Goal: Transaction & Acquisition: Purchase product/service

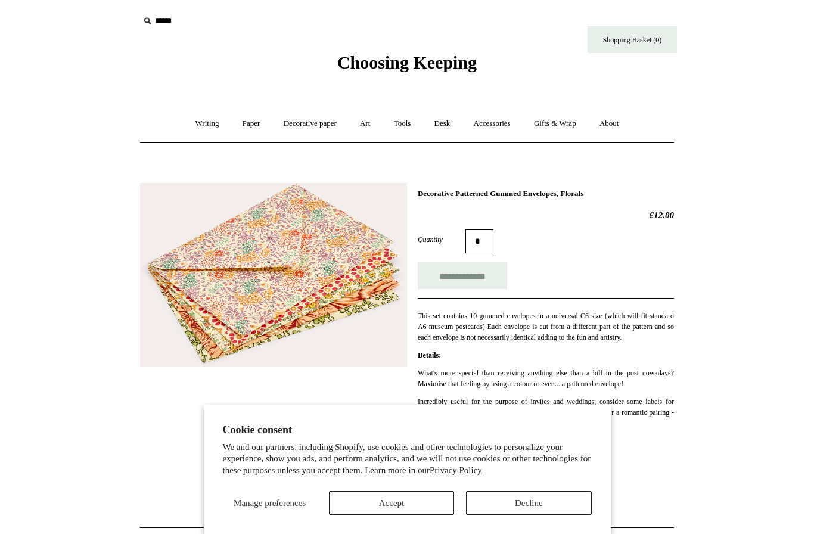
click at [477, 272] on input "**********" at bounding box center [462, 275] width 89 height 27
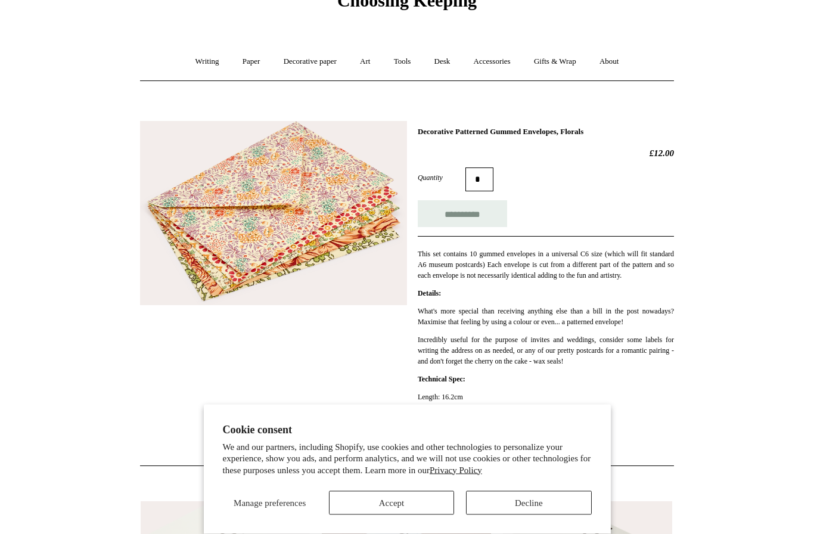
scroll to position [58, 0]
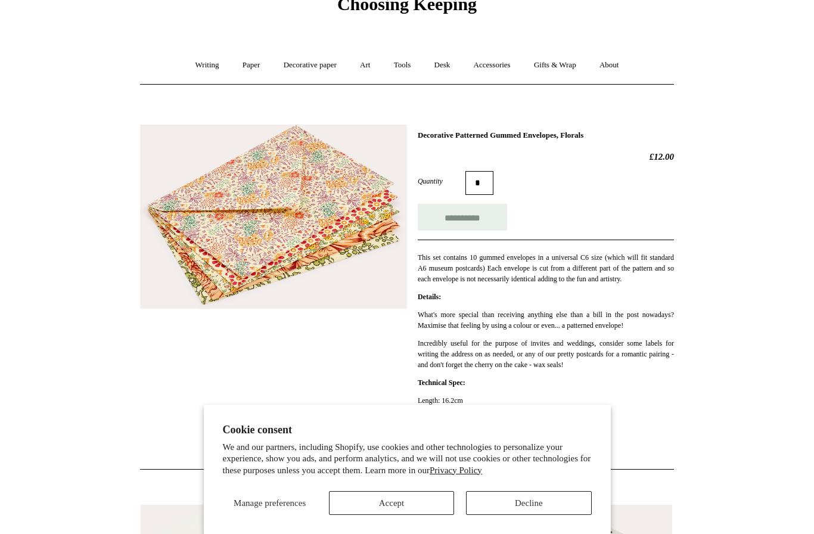
click at [379, 515] on button "Accept" at bounding box center [391, 503] width 125 height 24
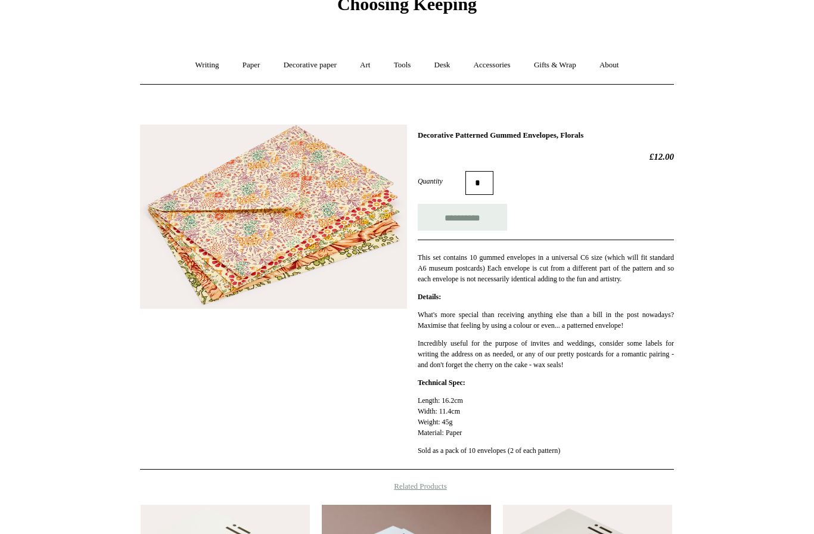
type input "**********"
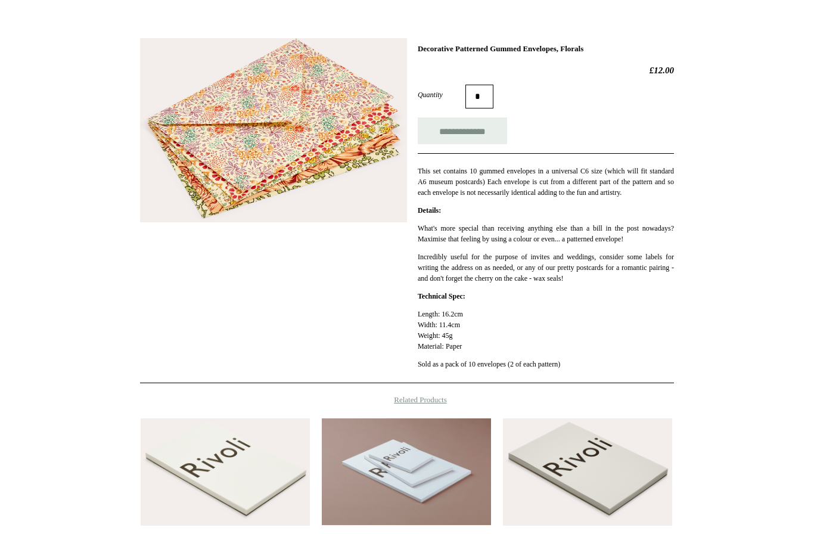
scroll to position [0, 0]
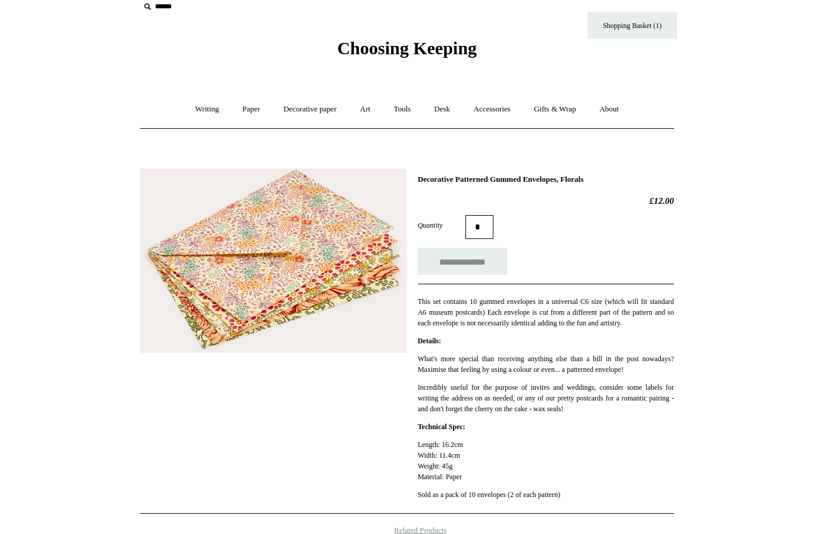
scroll to position [14, 0]
click at [295, 102] on link "Decorative paper +" at bounding box center [310, 110] width 75 height 32
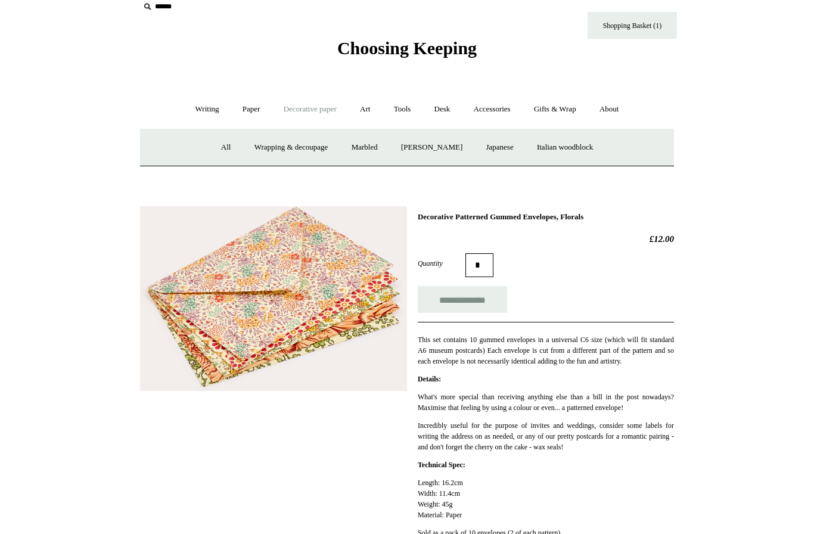
click at [243, 107] on link "Paper +" at bounding box center [251, 110] width 39 height 32
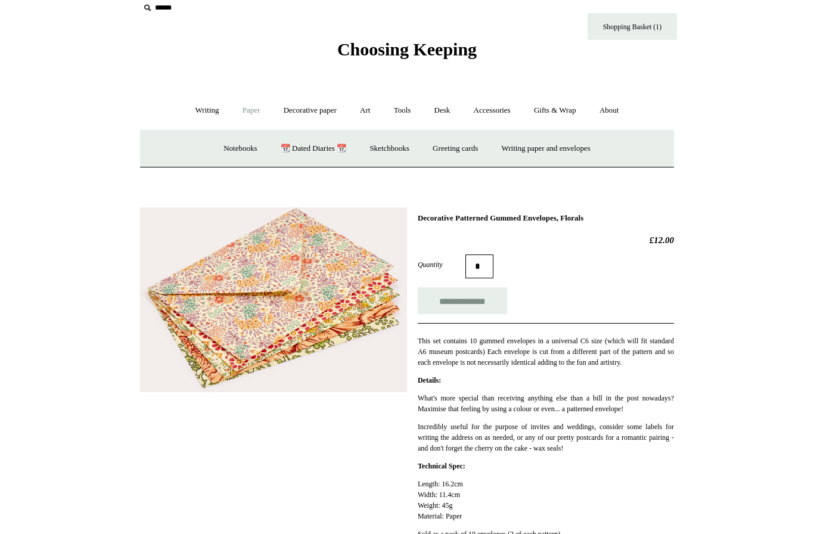
scroll to position [0, 0]
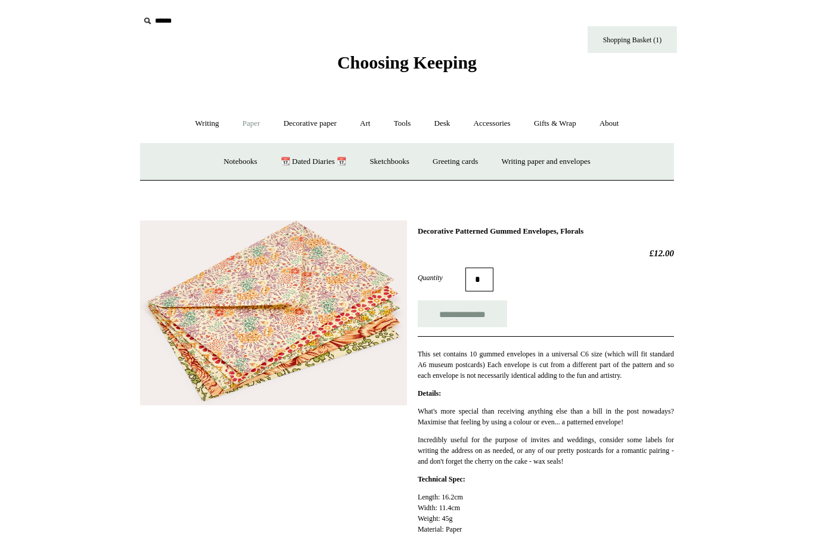
click at [581, 129] on link "Gifts & Wrap +" at bounding box center [555, 124] width 64 height 32
click at [386, 167] on link "Ribbon 🎀" at bounding box center [374, 162] width 56 height 32
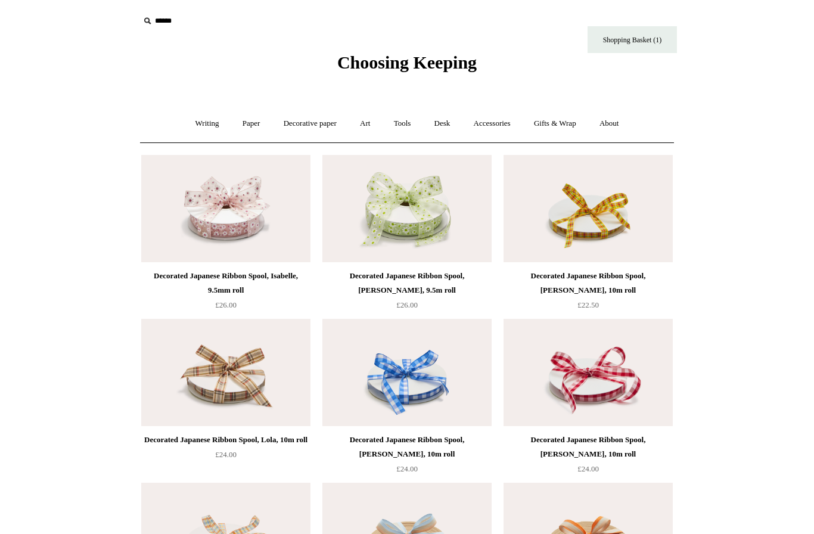
click at [571, 129] on link "Gifts & Wrap +" at bounding box center [555, 124] width 64 height 32
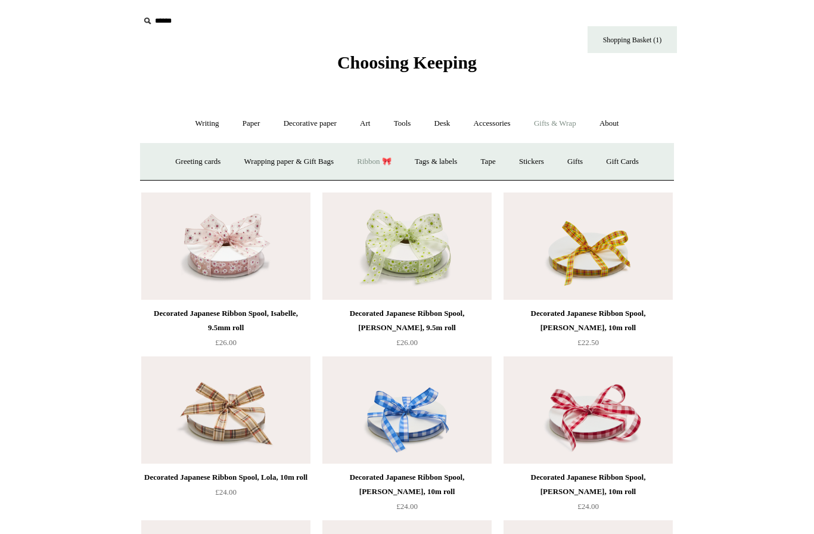
click at [300, 126] on link "Decorative paper +" at bounding box center [310, 124] width 75 height 32
click at [362, 167] on link "Marbled" at bounding box center [365, 162] width 48 height 32
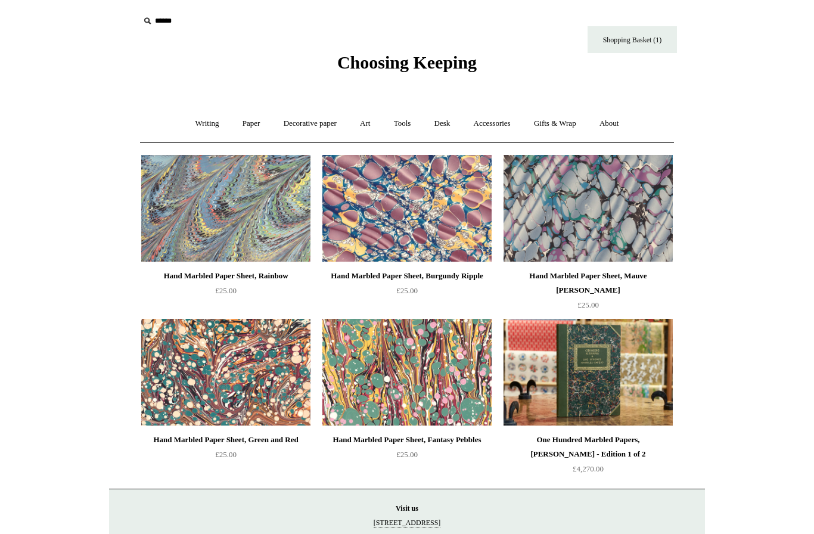
click at [288, 124] on link "Decorative paper +" at bounding box center [310, 124] width 75 height 32
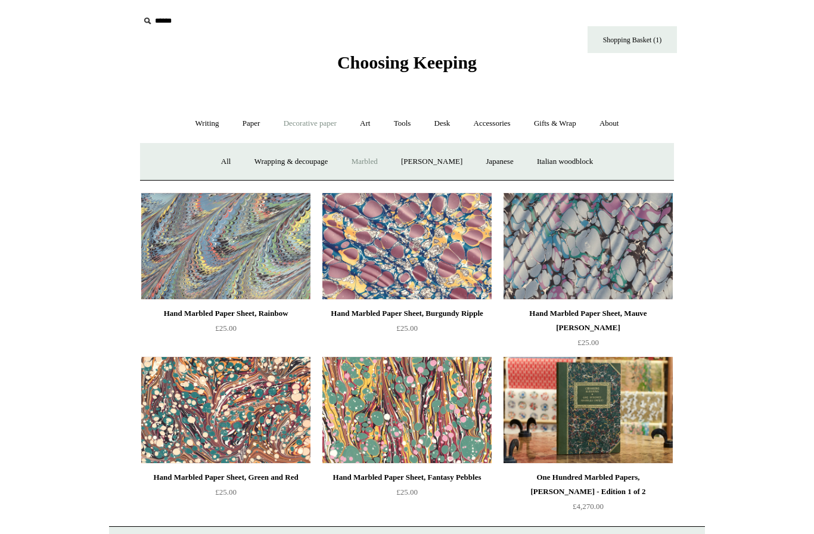
click at [510, 167] on link "Japanese" at bounding box center [499, 162] width 49 height 32
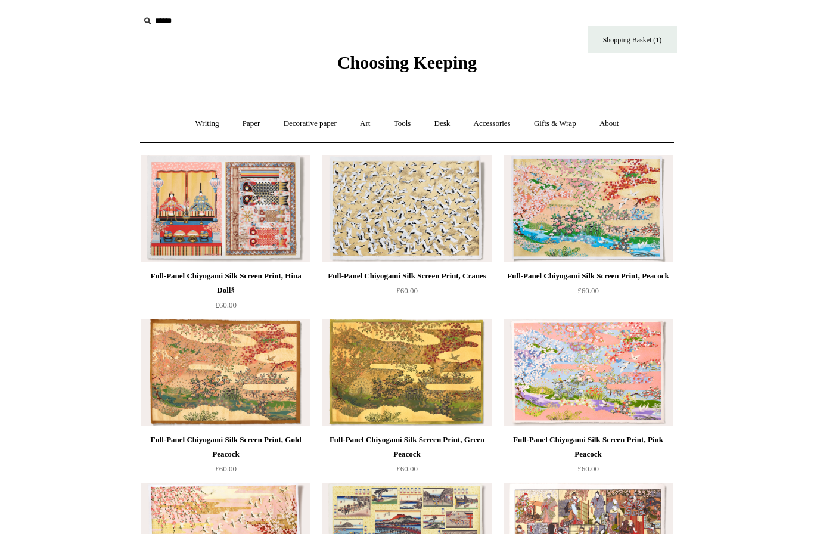
click at [303, 132] on link "Decorative paper +" at bounding box center [310, 124] width 75 height 32
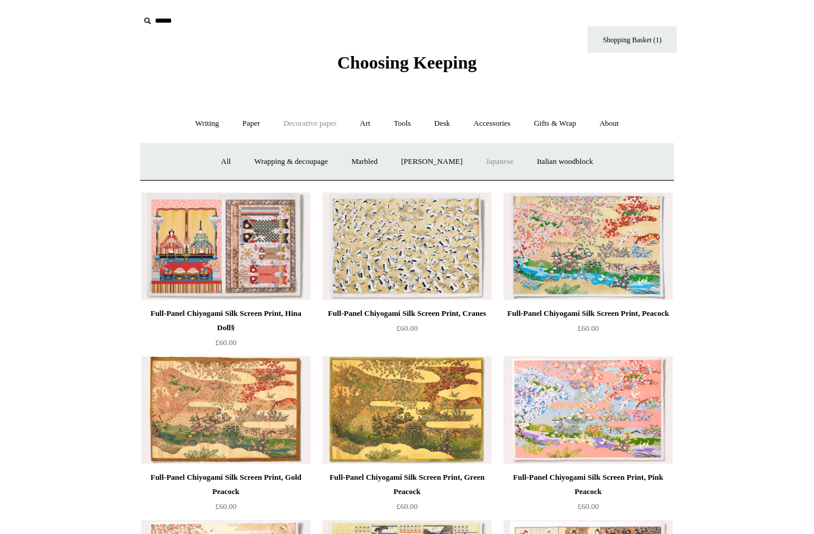
click at [595, 175] on link "Italian woodblock" at bounding box center [564, 162] width 77 height 32
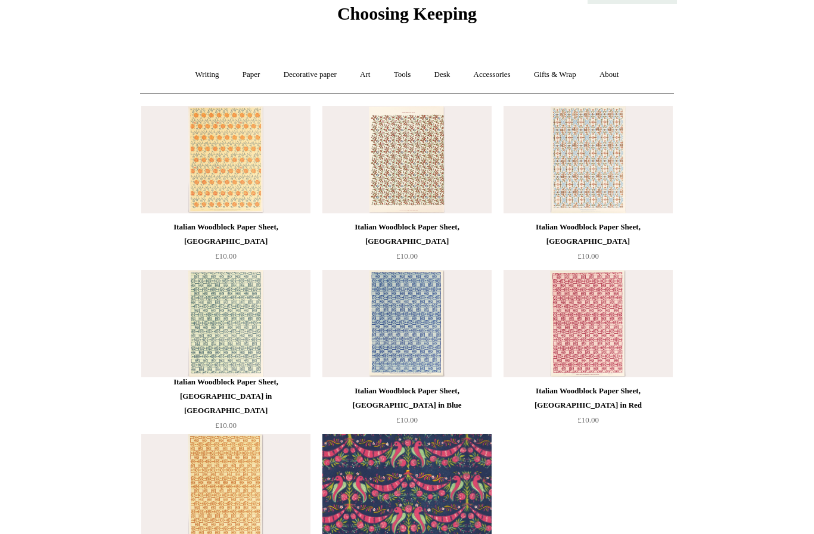
scroll to position [4, 0]
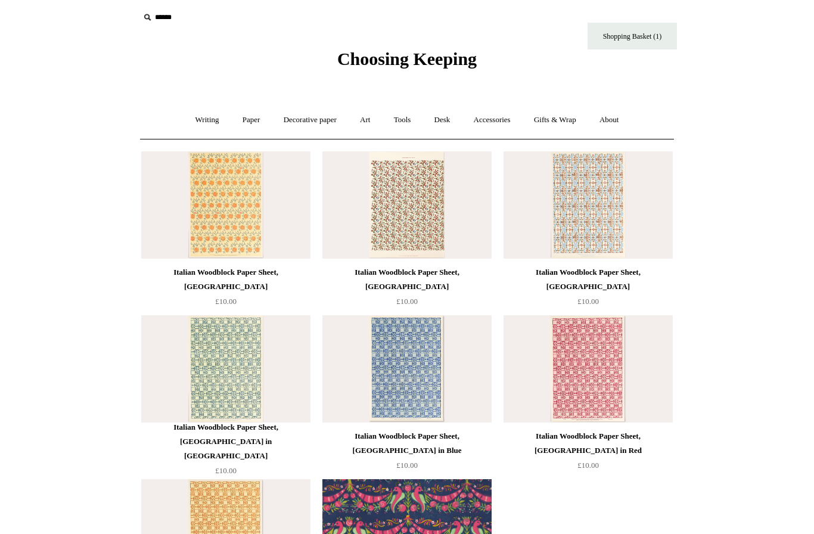
click at [470, 272] on div "Italian Woodblock Paper Sheet, [GEOGRAPHIC_DATA]" at bounding box center [406, 279] width 163 height 29
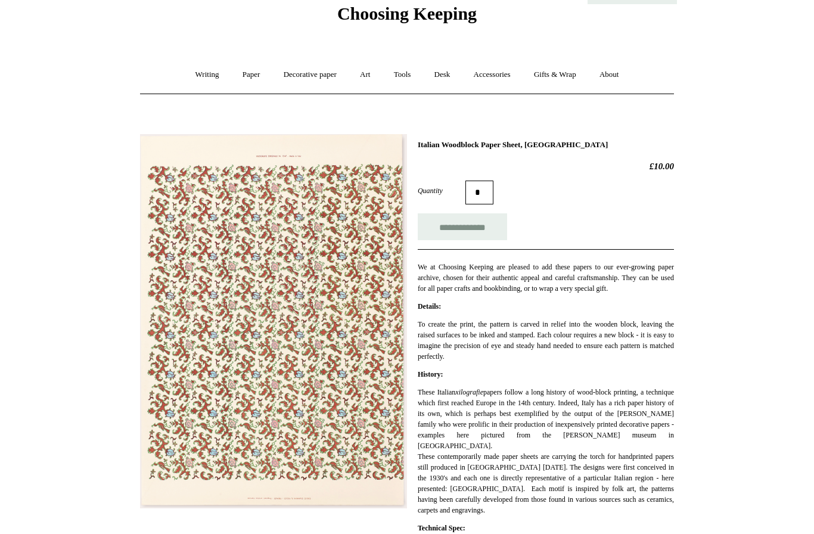
scroll to position [48, 0]
click at [489, 229] on input "**********" at bounding box center [462, 227] width 89 height 27
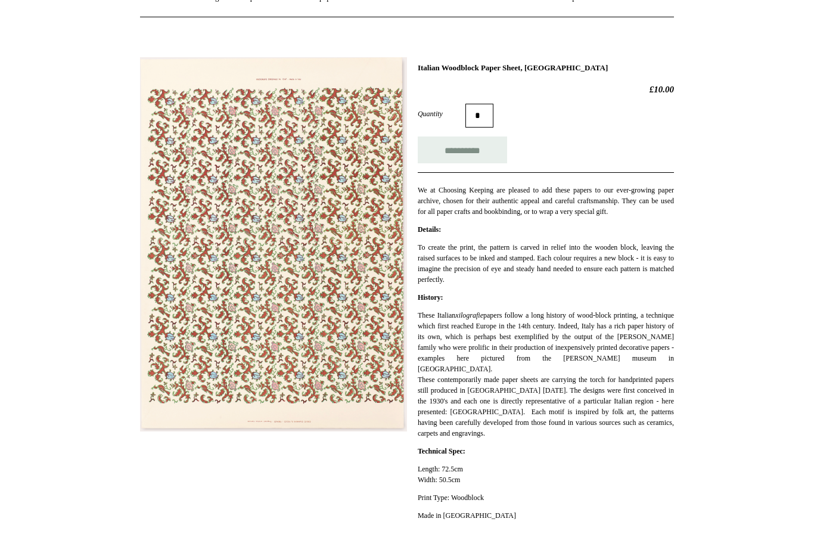
scroll to position [151, 0]
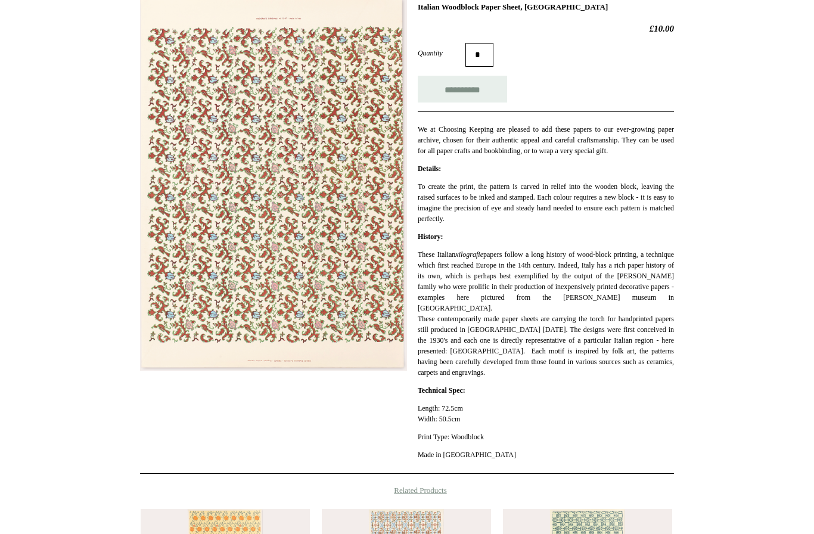
type input "**********"
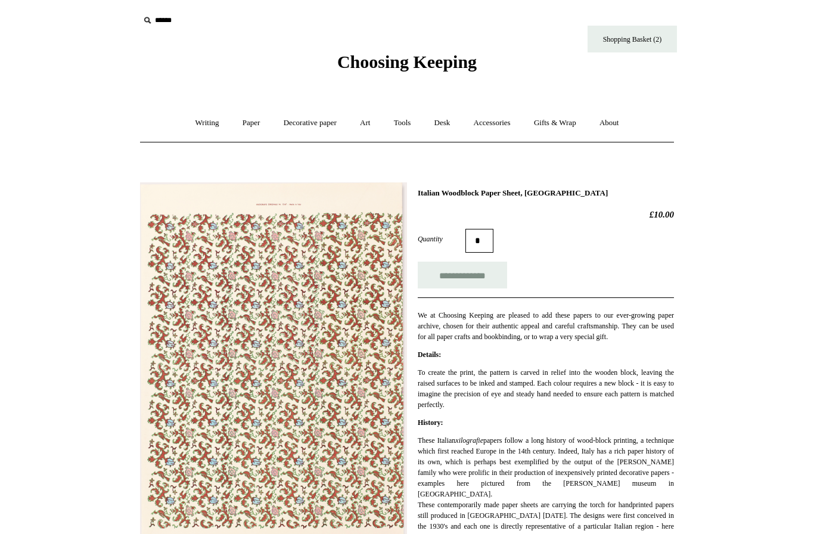
scroll to position [0, 0]
click at [284, 125] on link "Decorative paper +" at bounding box center [310, 124] width 75 height 32
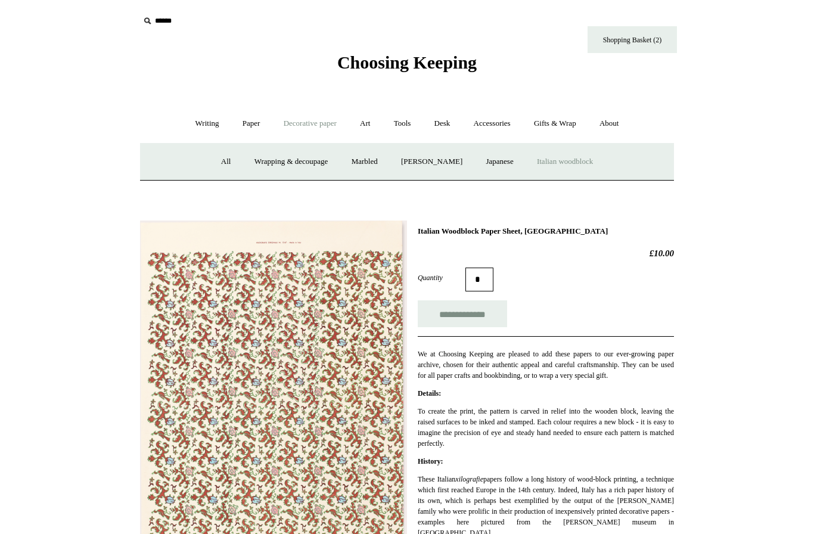
click at [255, 161] on link "Wrapping & decoupage" at bounding box center [291, 162] width 95 height 32
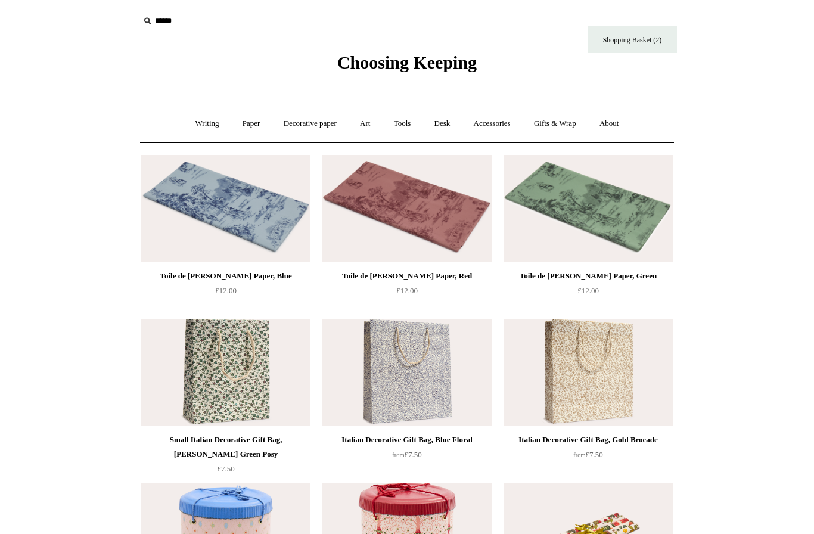
click at [459, 446] on div "Italian Decorative Gift Bag, Blue Floral" at bounding box center [406, 440] width 163 height 14
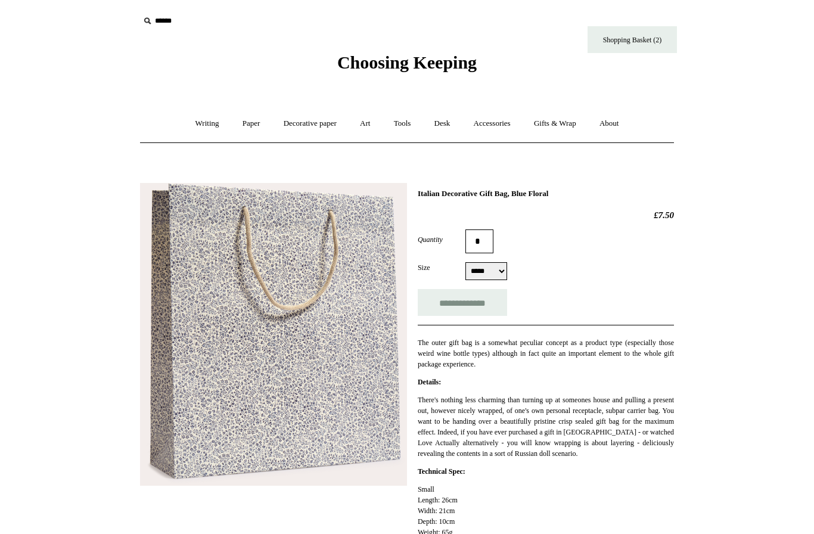
click at [401, 126] on link "Tools +" at bounding box center [402, 124] width 39 height 32
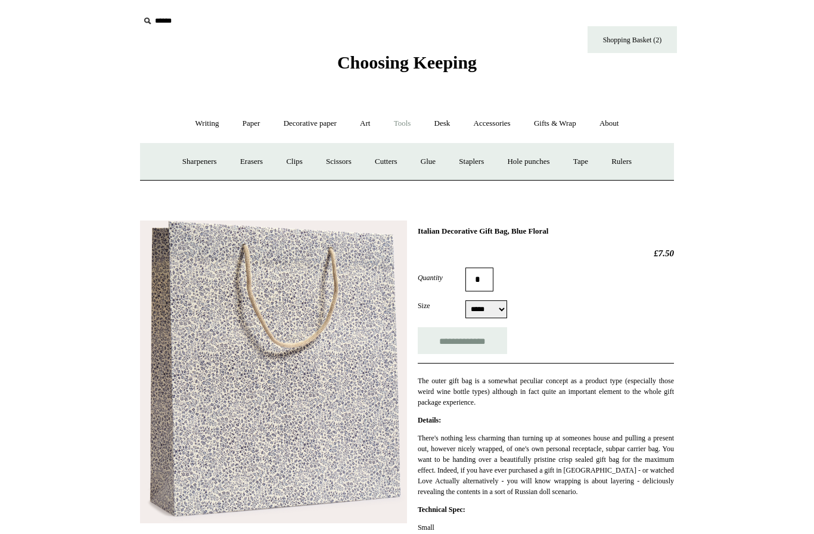
click at [621, 124] on link "About +" at bounding box center [609, 124] width 41 height 32
click at [580, 121] on link "Gifts & Wrap +" at bounding box center [555, 124] width 64 height 32
click at [449, 168] on link "Tags & labels" at bounding box center [436, 162] width 64 height 32
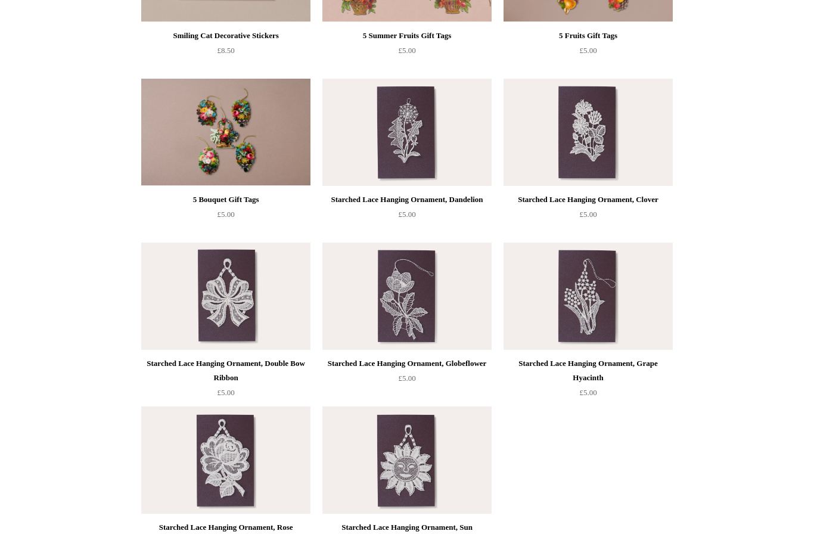
scroll to position [713, 0]
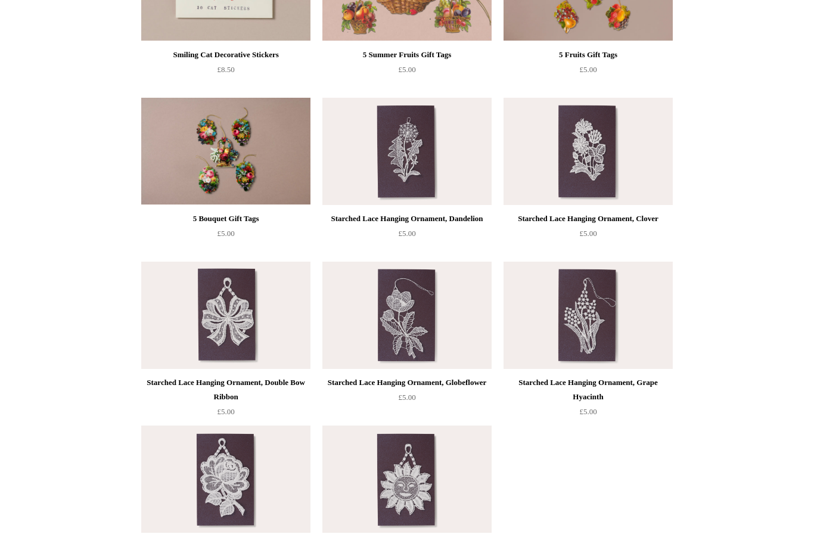
click at [460, 218] on div "Starched Lace Hanging Ornament, Dandelion" at bounding box center [406, 219] width 163 height 14
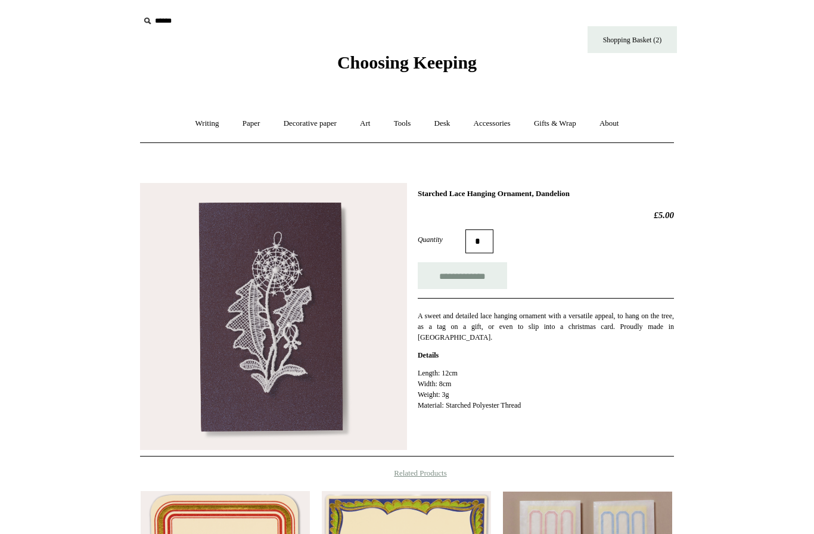
click at [485, 280] on input "**********" at bounding box center [462, 275] width 89 height 27
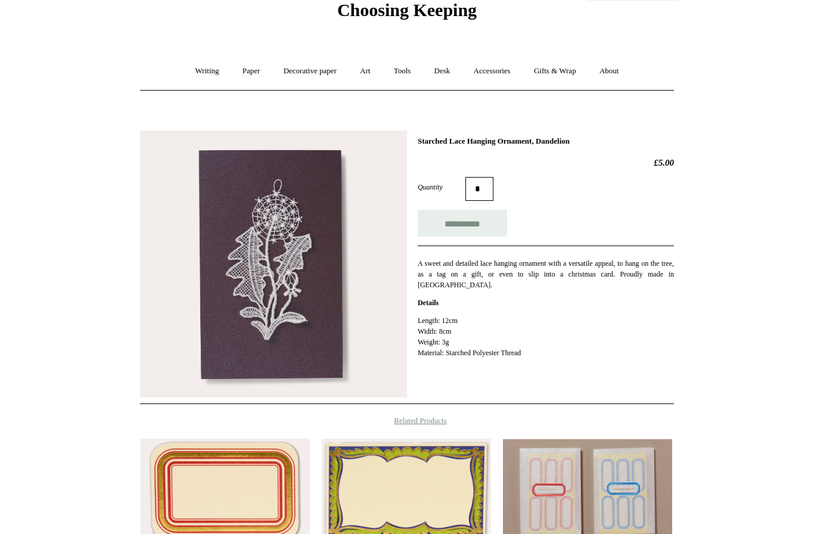
scroll to position [52, 0]
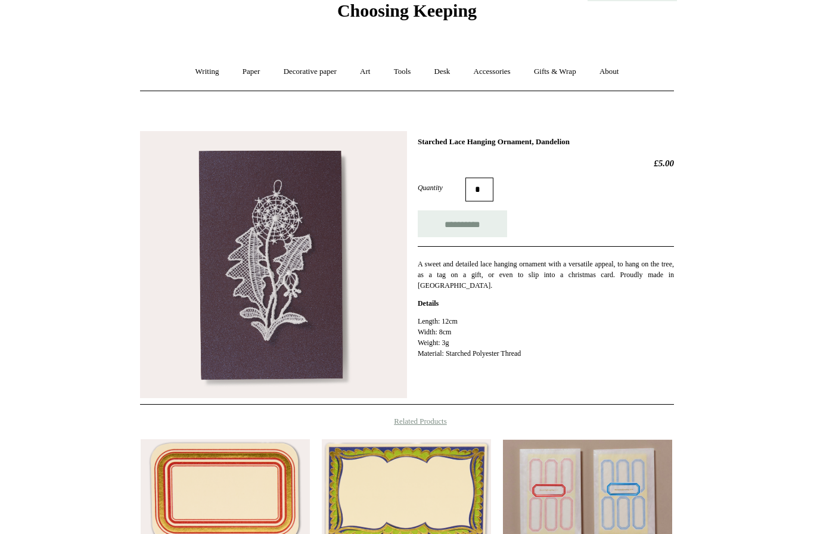
type input "**********"
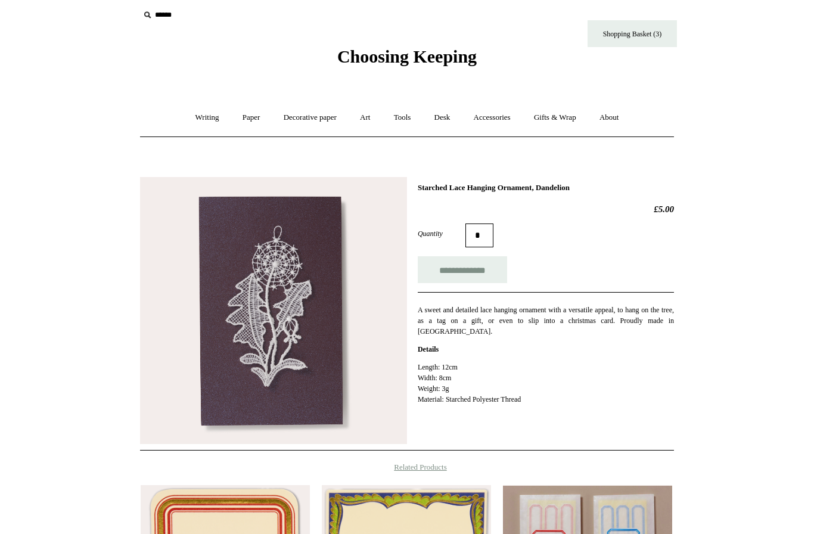
scroll to position [0, 0]
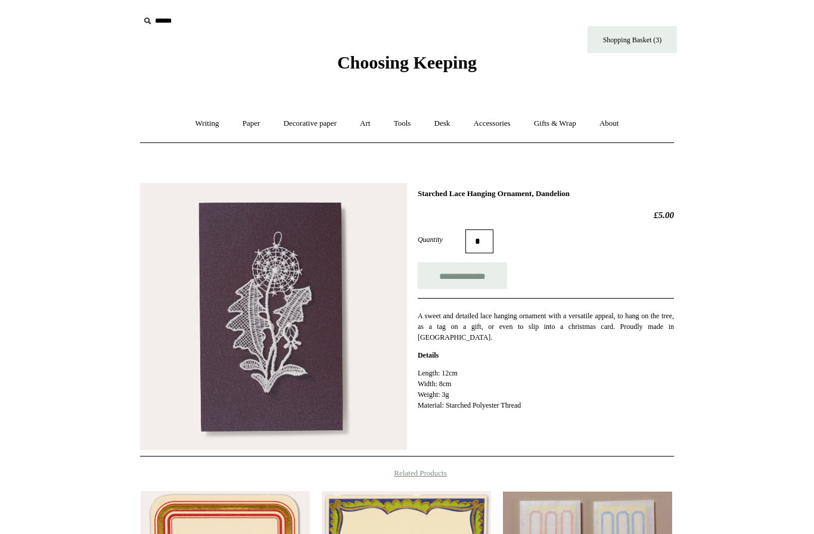
click at [572, 125] on link "Gifts & Wrap +" at bounding box center [555, 124] width 64 height 32
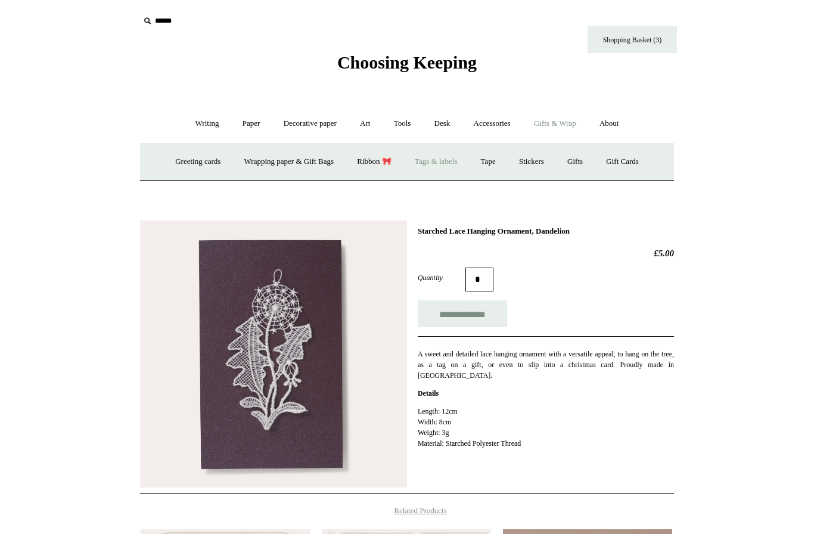
click at [541, 165] on link "Stickers" at bounding box center [531, 162] width 46 height 32
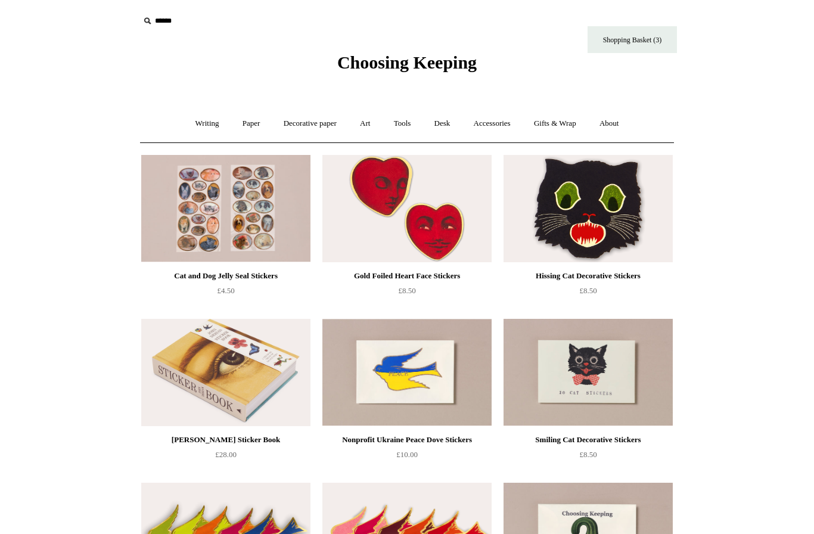
click at [512, 127] on link "Accessories +" at bounding box center [492, 124] width 58 height 32
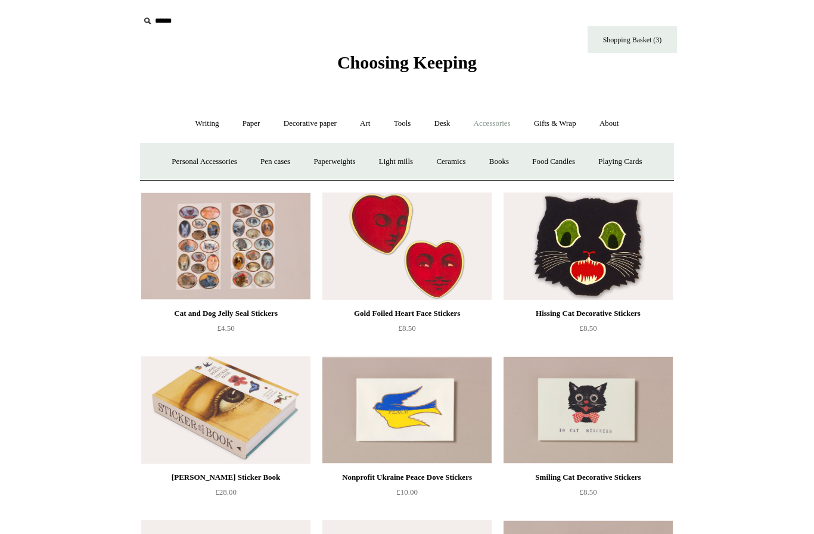
click at [574, 166] on link "Food Candles" at bounding box center [554, 162] width 64 height 32
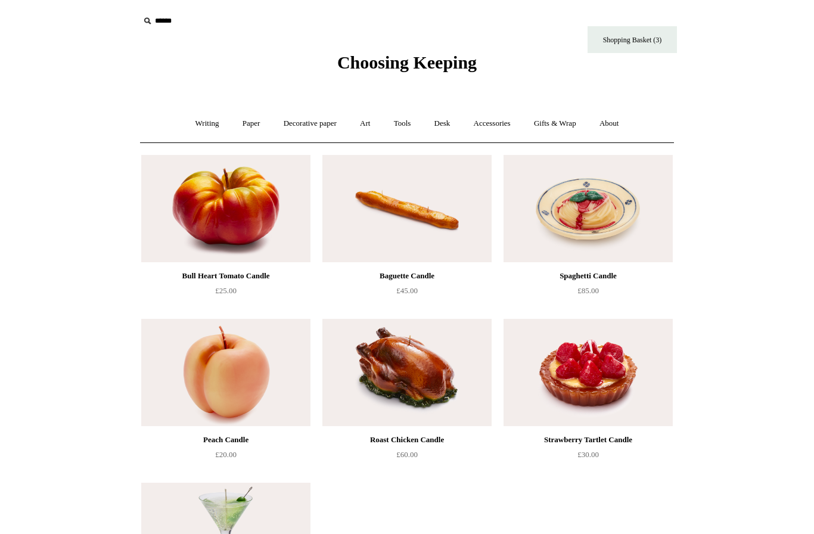
click at [619, 132] on link "About +" at bounding box center [609, 124] width 41 height 32
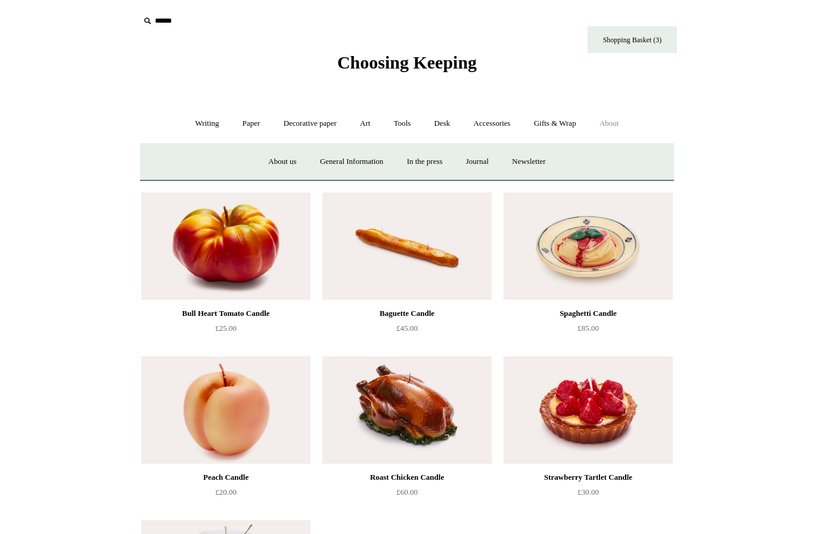
click at [572, 130] on link "Gifts & Wrap +" at bounding box center [555, 124] width 64 height 32
click at [583, 173] on link "Gifts +" at bounding box center [575, 162] width 37 height 32
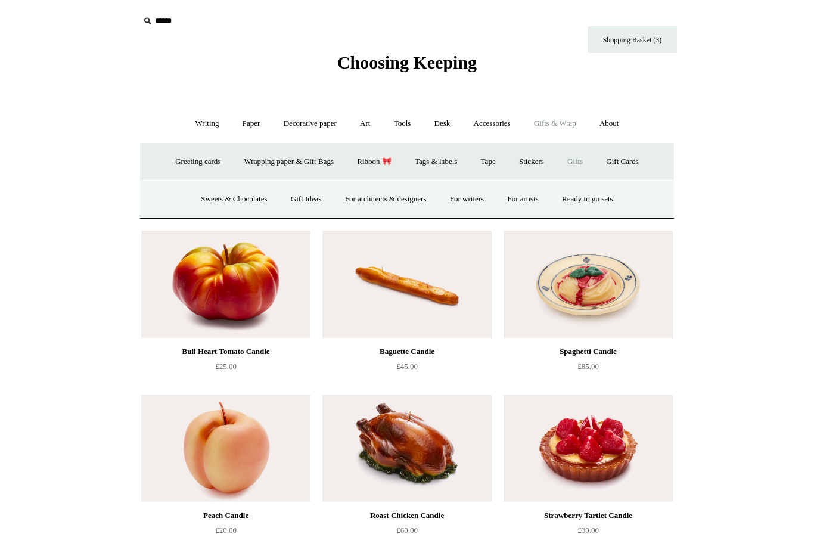
click at [594, 159] on link "Gifts -" at bounding box center [575, 162] width 37 height 32
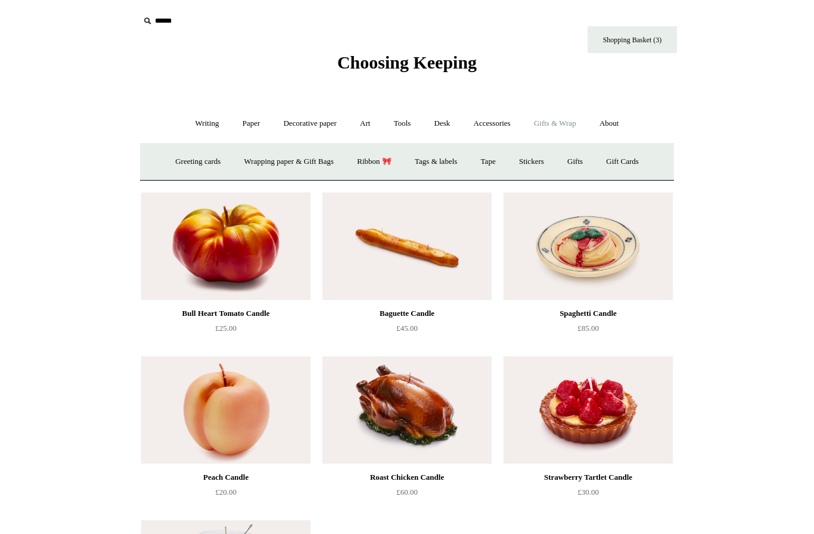
click at [578, 169] on link "Gifts +" at bounding box center [575, 162] width 37 height 32
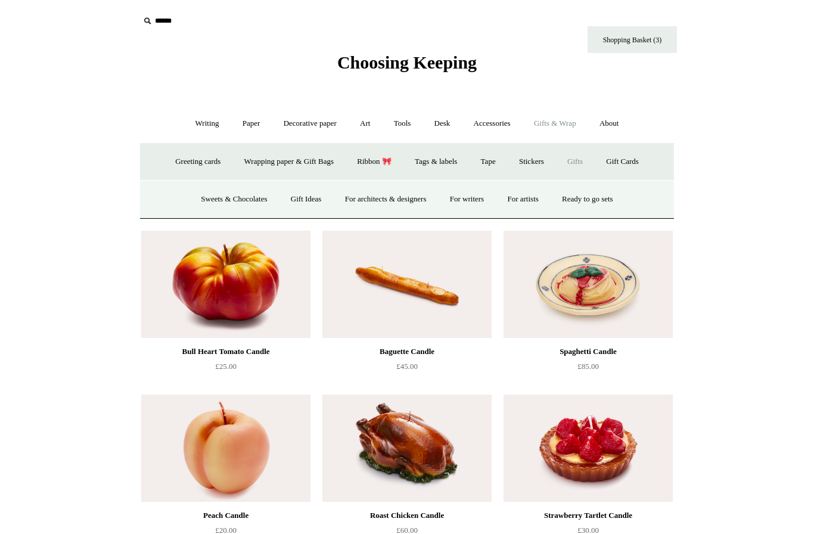
click at [542, 200] on link "For artists" at bounding box center [523, 200] width 52 height 32
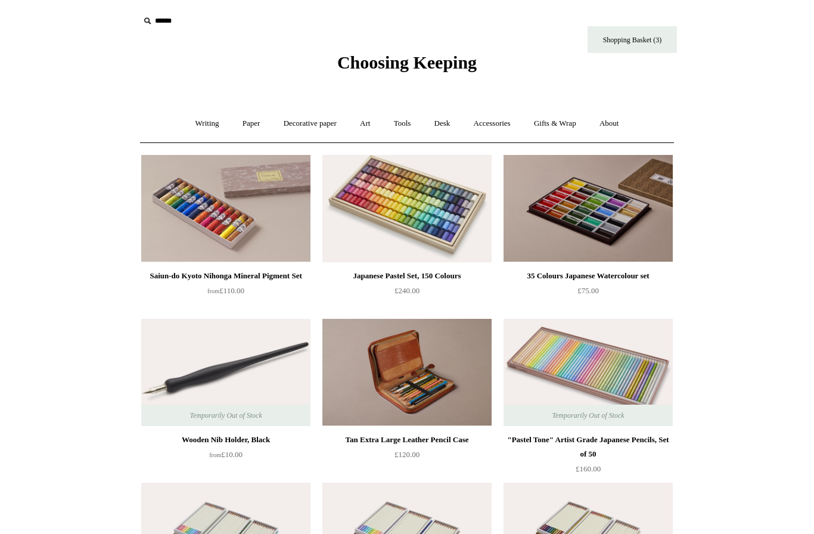
click at [569, 124] on link "Gifts & Wrap +" at bounding box center [555, 124] width 64 height 32
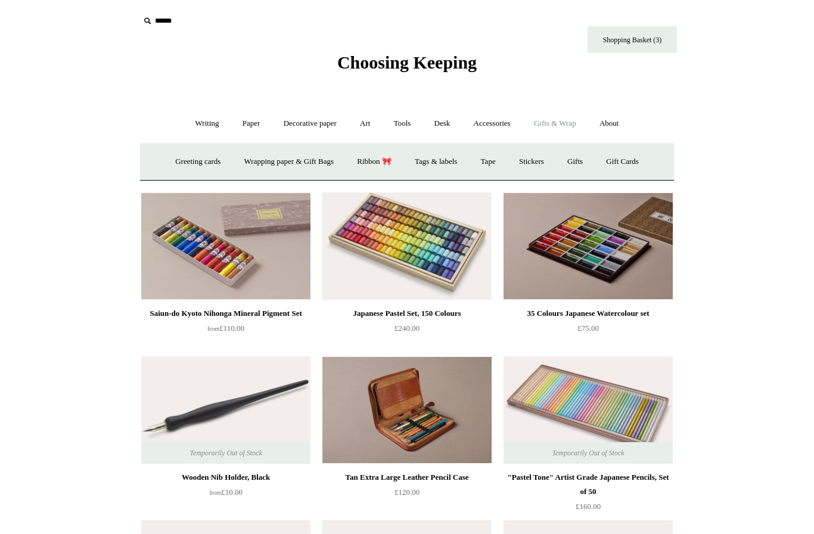
click at [579, 175] on link "Gifts +" at bounding box center [575, 162] width 37 height 32
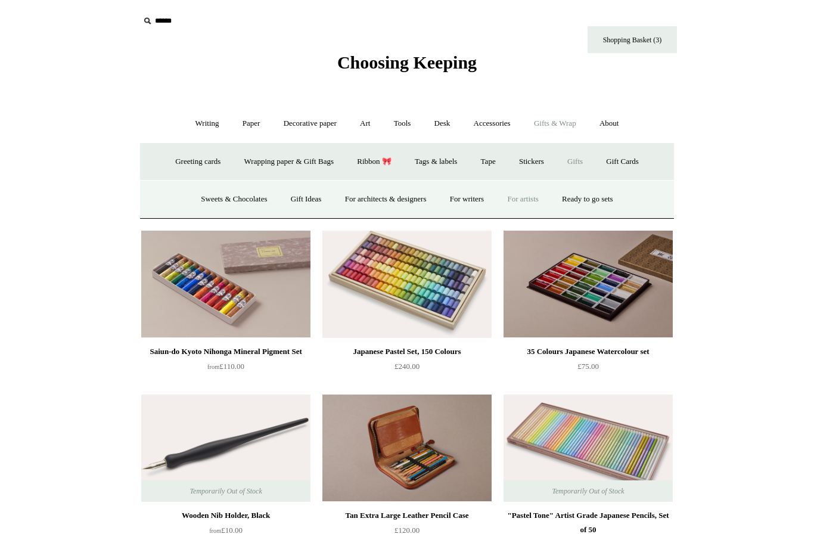
click at [613, 206] on link "Ready to go sets" at bounding box center [587, 200] width 73 height 32
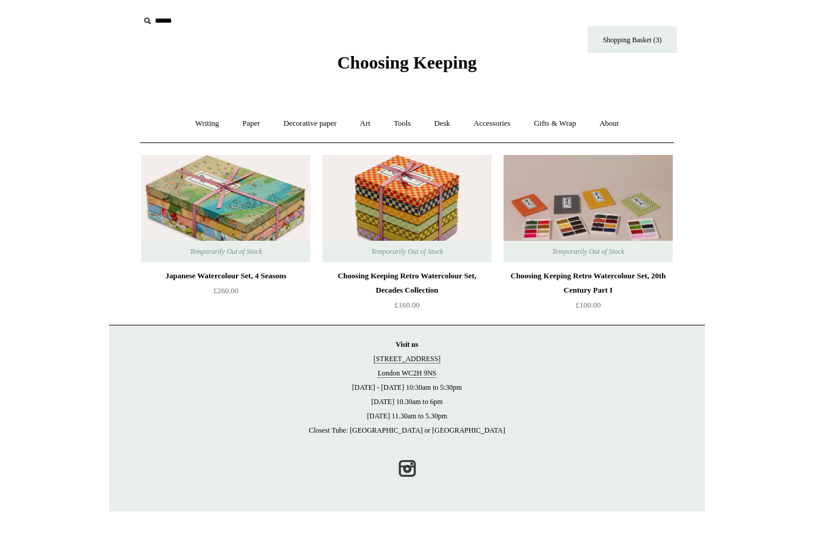
click at [576, 129] on link "Gifts & Wrap +" at bounding box center [555, 124] width 64 height 32
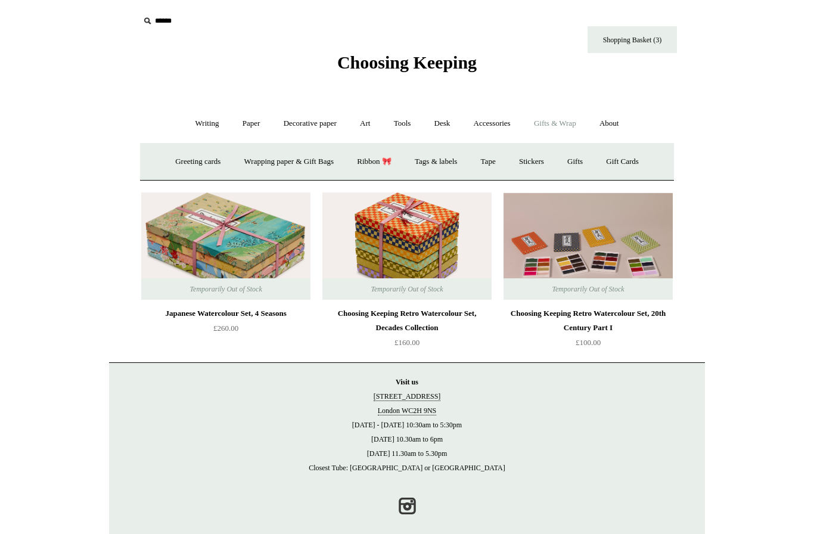
click at [593, 165] on link "Gifts +" at bounding box center [575, 162] width 37 height 32
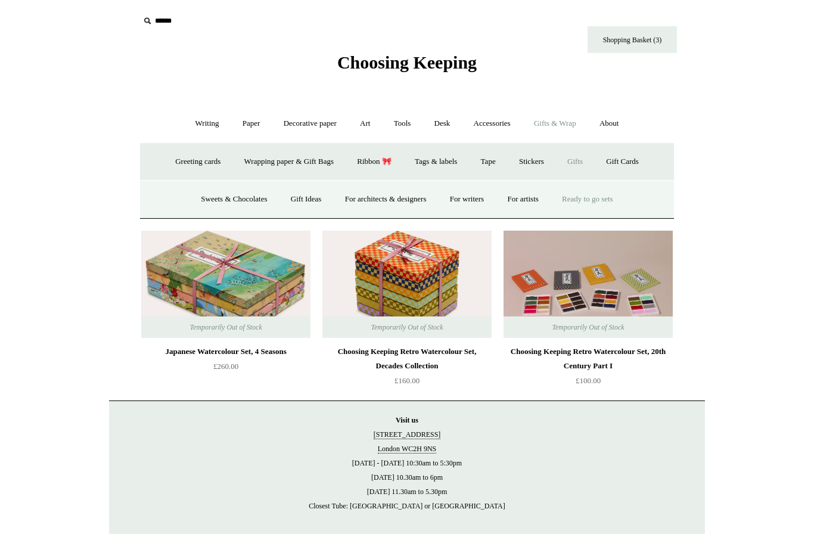
click at [303, 207] on link "Gift Ideas" at bounding box center [306, 200] width 52 height 32
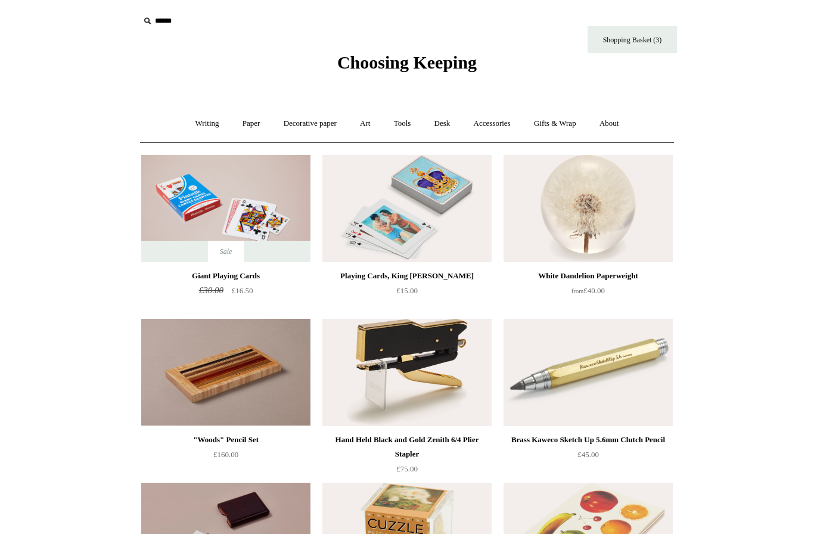
click at [584, 123] on link "Gifts & Wrap +" at bounding box center [555, 124] width 64 height 32
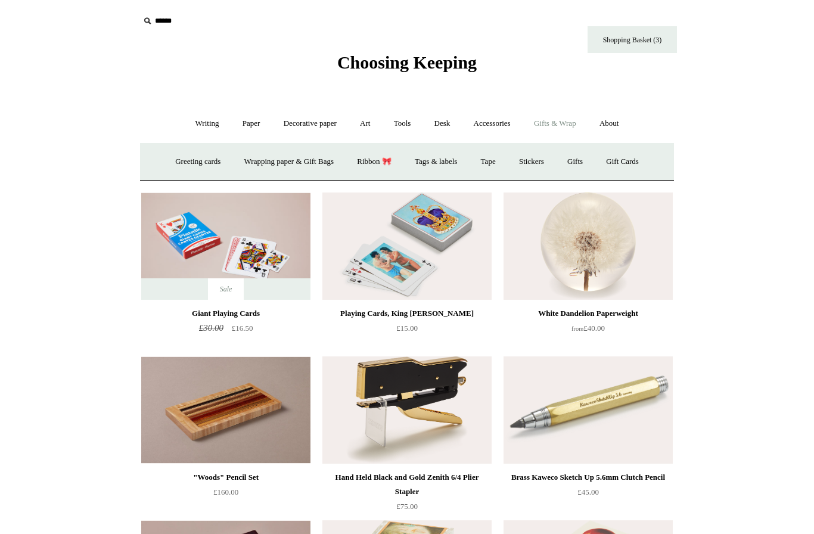
click at [644, 33] on link "Shopping Basket (3)" at bounding box center [632, 39] width 89 height 27
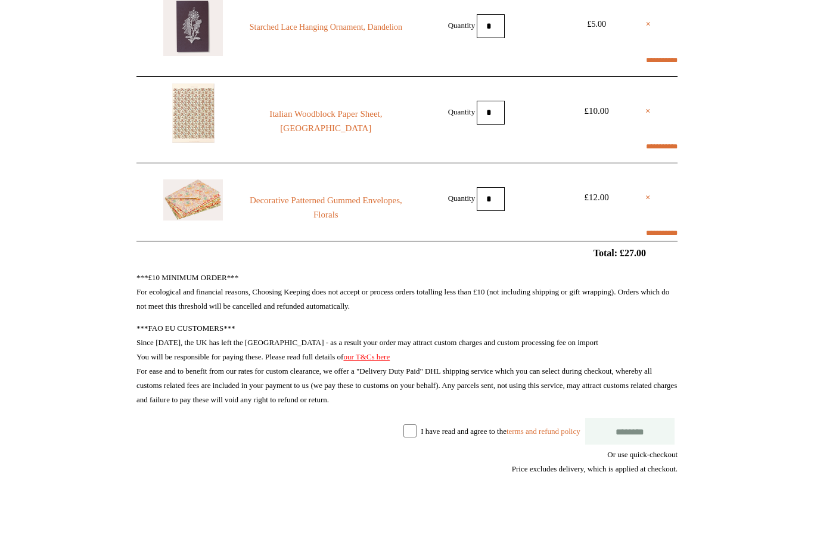
scroll to position [159, 0]
click at [466, 431] on label "I have read and agree to the terms and refund policy" at bounding box center [500, 430] width 159 height 9
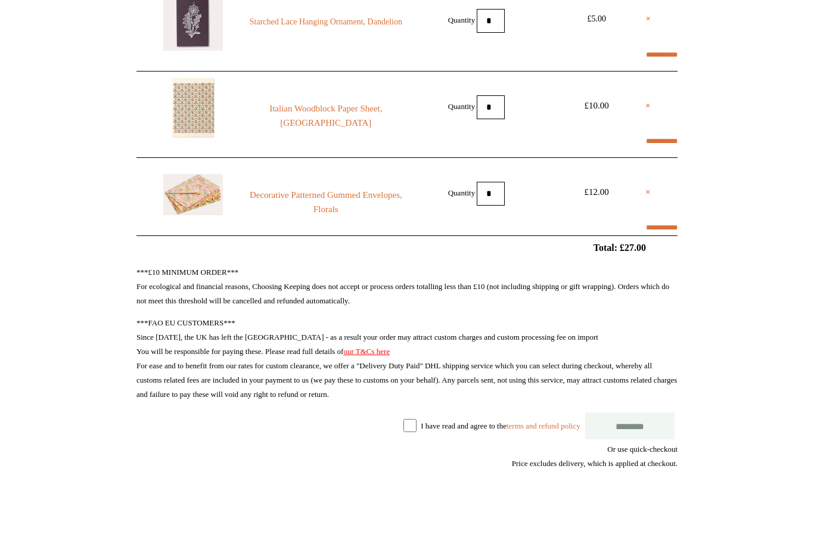
select select "**********"
type input "*******"
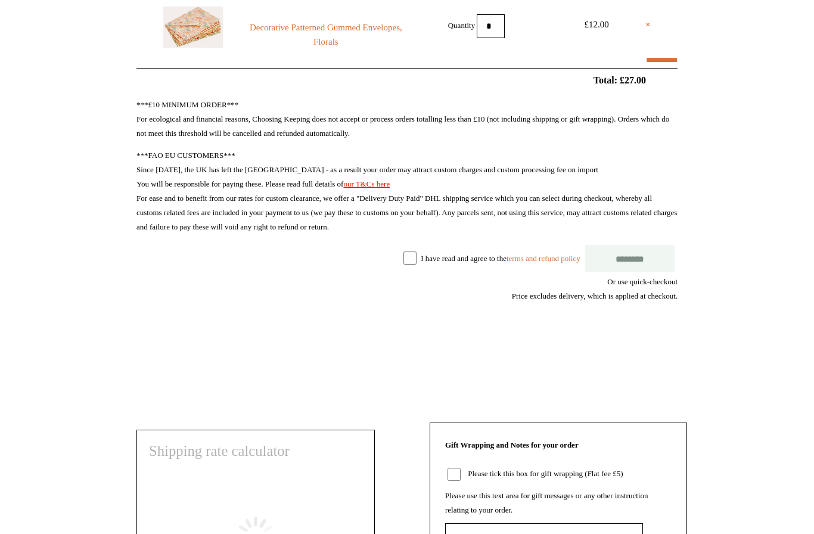
select select "*******"
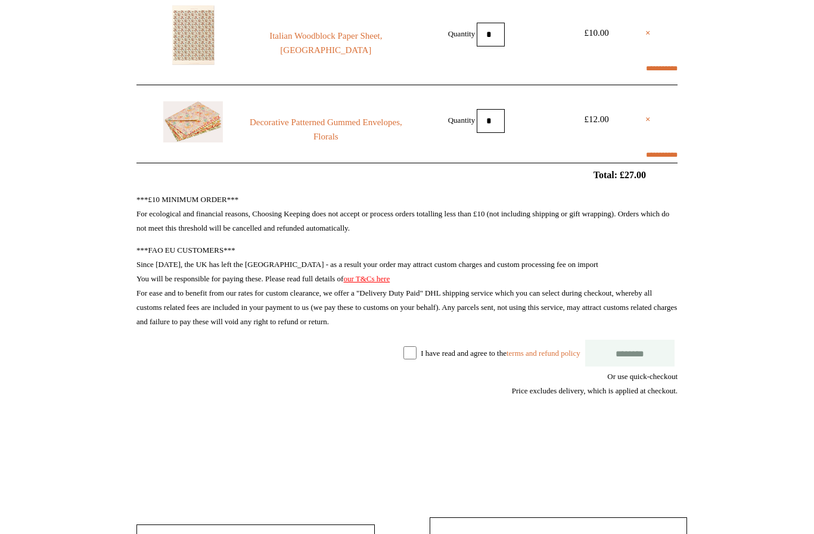
scroll to position [237, 0]
click at [676, 438] on shop-pay-wallet-button at bounding box center [675, 433] width 2 height 9
